Goal: Transaction & Acquisition: Subscribe to service/newsletter

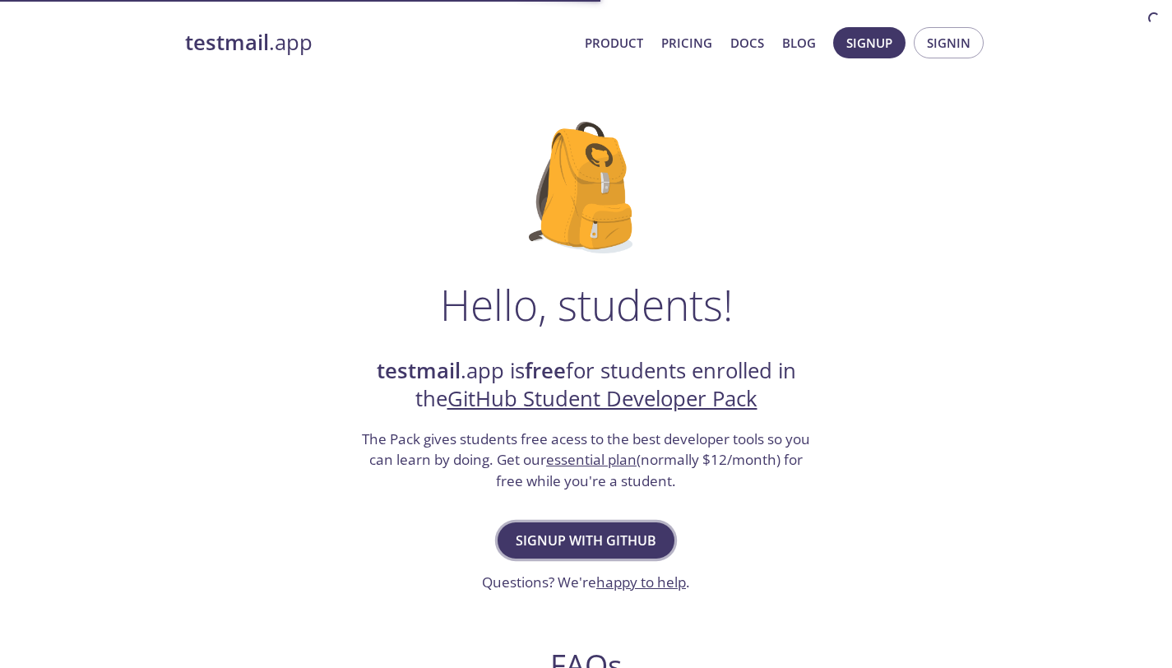
click at [557, 546] on span "Signup with GitHub" at bounding box center [586, 540] width 141 height 23
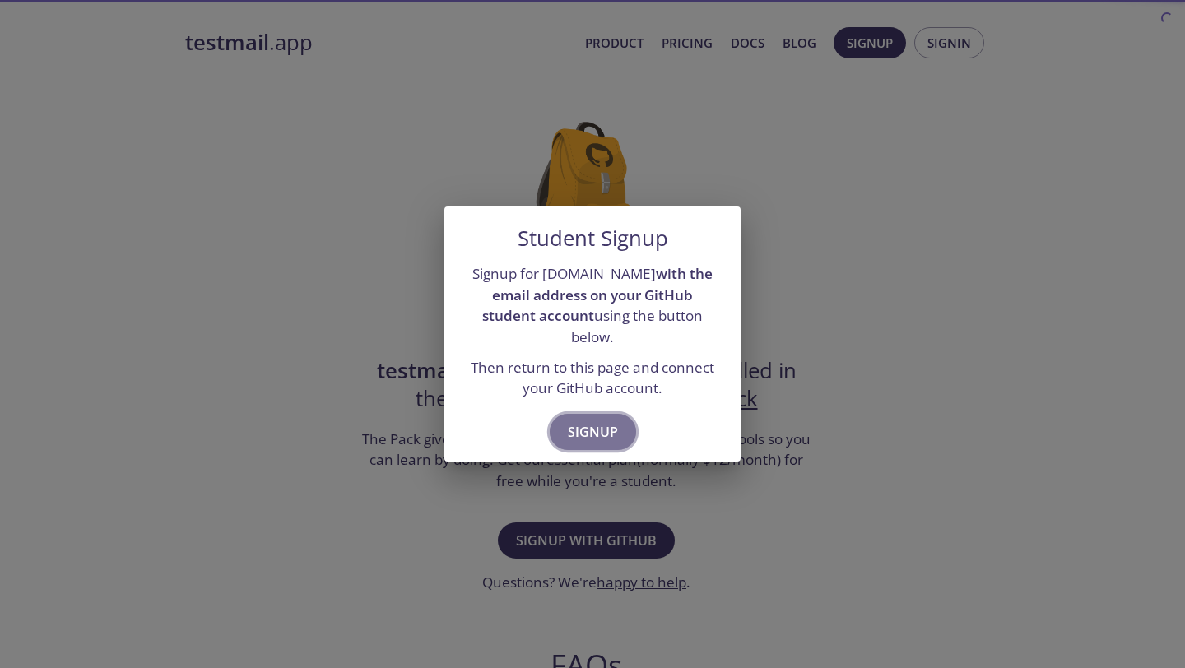
click at [575, 424] on span "Signup" at bounding box center [593, 431] width 50 height 23
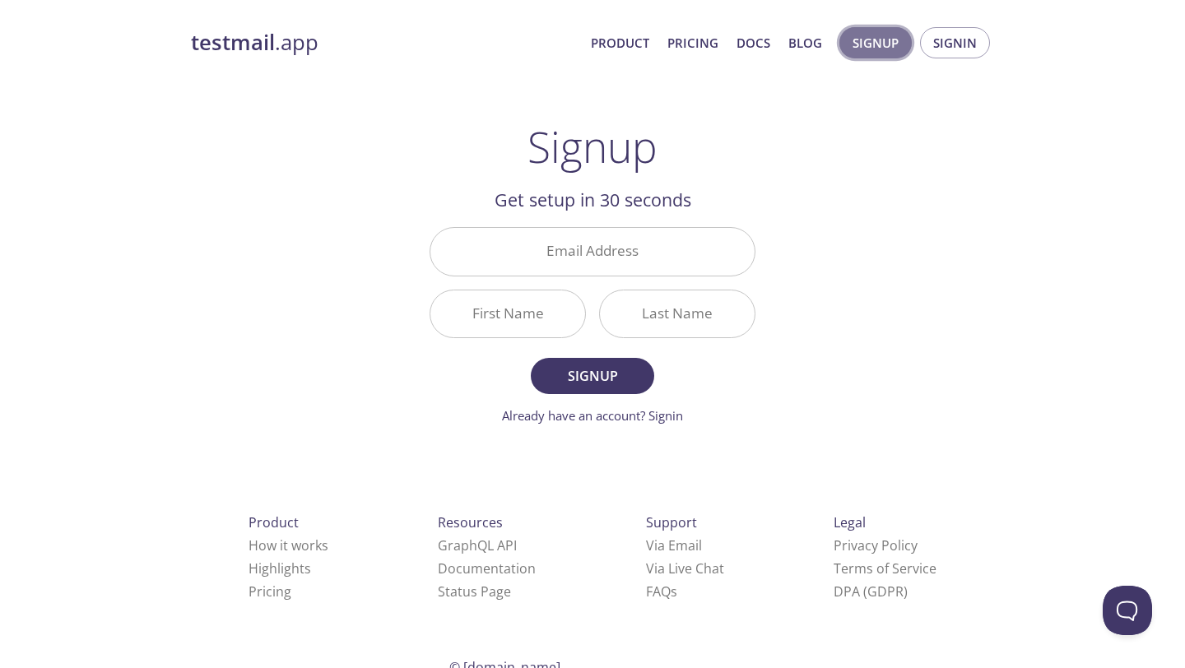
click at [884, 42] on span "Signup" at bounding box center [875, 42] width 46 height 21
click at [972, 56] on button "Signin" at bounding box center [955, 42] width 70 height 31
